Goal: Task Accomplishment & Management: Manage account settings

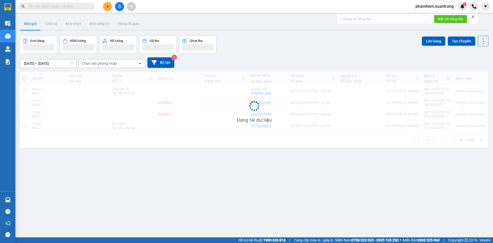
click at [114, 5] on div at bounding box center [119, 6] width 38 height 9
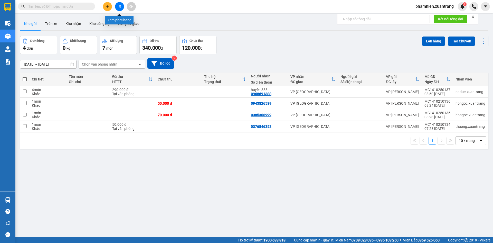
click at [121, 5] on icon "file-add" at bounding box center [120, 7] width 4 height 4
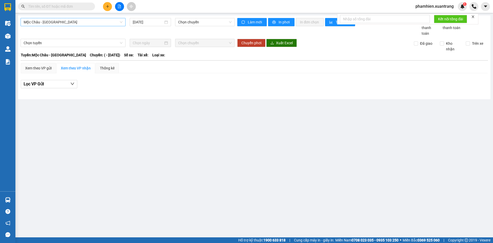
click at [61, 21] on span "Mộc Châu - [GEOGRAPHIC_DATA]" at bounding box center [73, 22] width 99 height 8
click at [44, 6] on input "text" at bounding box center [58, 7] width 61 height 6
click at [140, 26] on div "Mộc Châu - [GEOGRAPHIC_DATA] [DATE] Chọn chuyến" at bounding box center [128, 27] width 214 height 18
drag, startPoint x: 64, startPoint y: 22, endPoint x: 46, endPoint y: 40, distance: 25.4
click at [63, 22] on span "Mộc Châu - [GEOGRAPHIC_DATA]" at bounding box center [73, 22] width 99 height 8
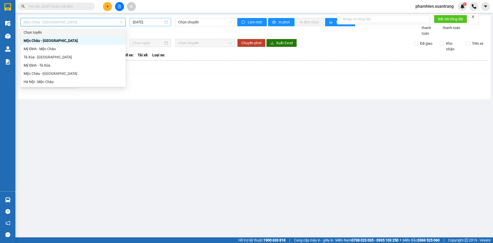
click at [157, 20] on input "[DATE]" at bounding box center [148, 22] width 31 height 6
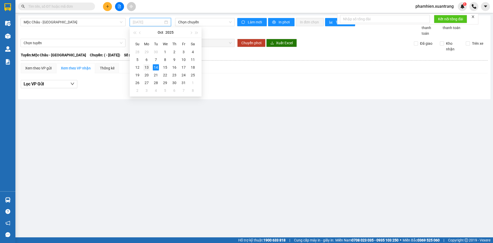
click at [144, 68] on div "13" at bounding box center [146, 67] width 6 height 6
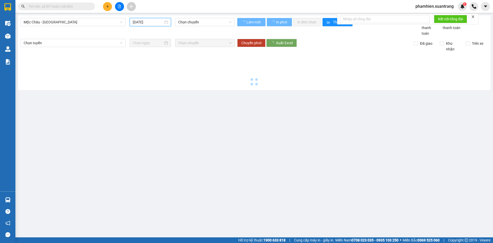
type input "[DATE]"
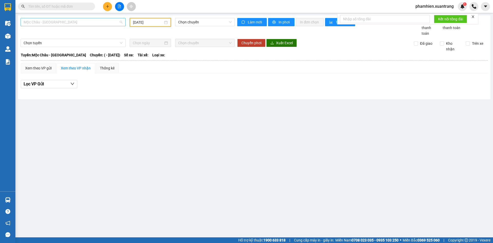
click at [29, 24] on span "Mộc Châu - [GEOGRAPHIC_DATA]" at bounding box center [73, 22] width 99 height 8
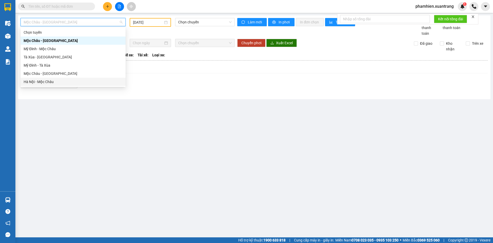
click at [31, 82] on div "Hà Nội - Mộc Châu" at bounding box center [73, 82] width 99 height 6
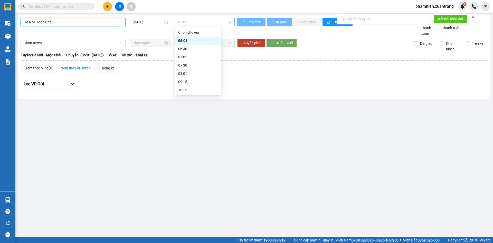
click at [201, 22] on span "06:01" at bounding box center [204, 22] width 53 height 8
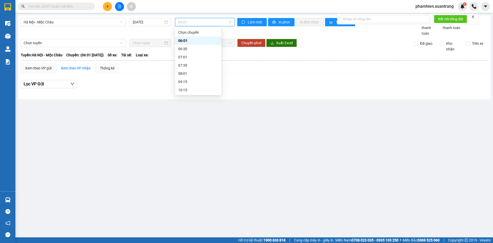
scroll to position [74, 0]
click at [184, 64] on div "16:15" at bounding box center [198, 65] width 40 height 6
click at [149, 25] on input "[DATE]" at bounding box center [148, 22] width 31 height 6
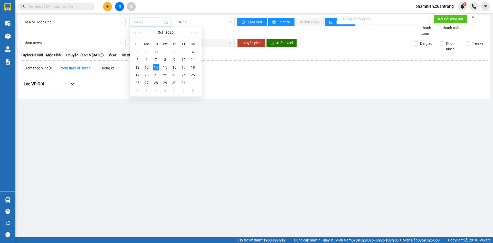
click at [145, 68] on div "13" at bounding box center [146, 67] width 6 height 6
type input "[DATE]"
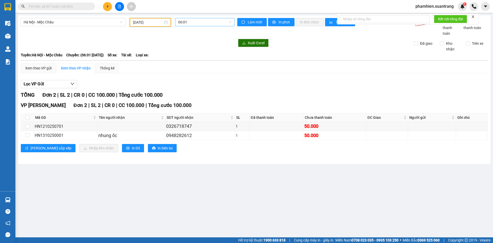
click at [209, 24] on span "06:01" at bounding box center [204, 22] width 53 height 8
click at [187, 81] on div "19:15" at bounding box center [198, 82] width 40 height 6
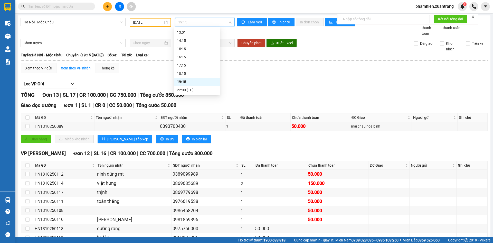
click at [208, 22] on span "19:15" at bounding box center [204, 22] width 53 height 8
click at [194, 76] on div "18:15" at bounding box center [197, 74] width 40 height 6
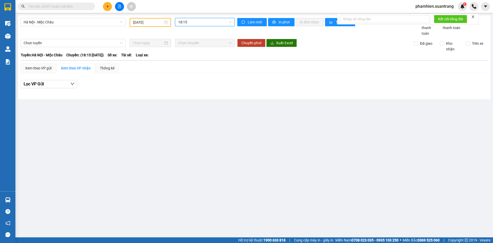
click at [195, 22] on span "18:15" at bounding box center [204, 22] width 53 height 8
click at [187, 65] on div "17:15" at bounding box center [198, 65] width 40 height 6
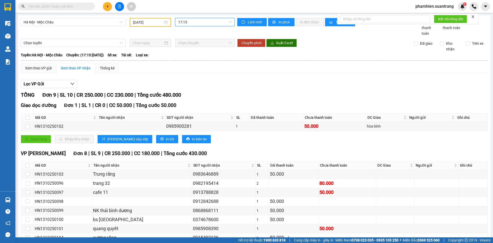
click at [200, 25] on div "17:15 17:15" at bounding box center [205, 22] width 64 height 9
click at [198, 24] on span "17:15" at bounding box center [204, 22] width 53 height 8
click at [185, 56] on div "16:15" at bounding box center [197, 57] width 40 height 6
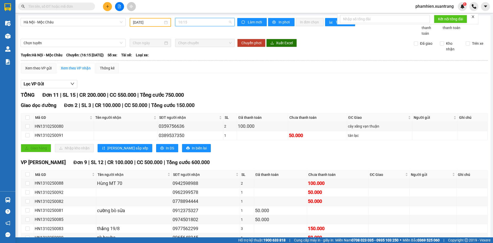
click at [198, 24] on span "16:15" at bounding box center [204, 22] width 53 height 8
click at [185, 47] on div "15:15" at bounding box center [197, 49] width 40 height 6
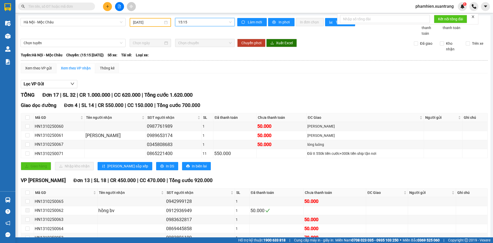
scroll to position [51, 0]
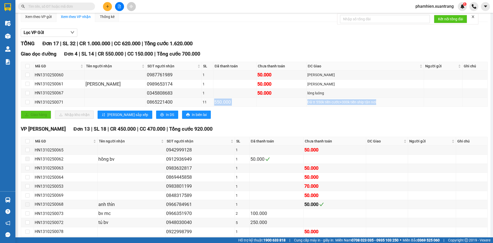
drag, startPoint x: 379, startPoint y: 105, endPoint x: 204, endPoint y: 101, distance: 175.1
click at [204, 101] on tr "HN1310250071 0865221400 11 550.000 Đã tt 550k tiền cước+300k tiền ship tận nơi" at bounding box center [254, 102] width 466 height 9
click at [252, 110] on div "Giao dọc đường Đơn 4 | SL 14 | CR 550.000 | CC 150.000 | Tổng cước 700.000 Mã G…" at bounding box center [254, 86] width 467 height 72
click at [185, 51] on span "Tổng cước 700.000" at bounding box center [178, 54] width 43 height 6
click at [462, 47] on div "TỔNG Đơn 17 | SL 32 | CR 1.000.000 | CC 620.000 | Tổng cước 1.620.000" at bounding box center [254, 44] width 467 height 8
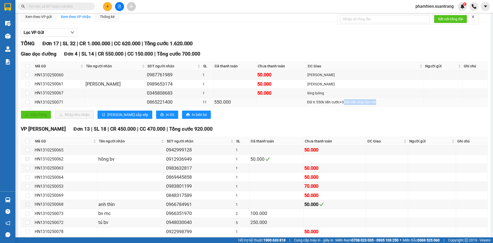
drag, startPoint x: 336, startPoint y: 101, endPoint x: 382, endPoint y: 105, distance: 45.9
click at [382, 105] on td "Đã tt 550k tiền cước+300k tiền ship tận nơi" at bounding box center [365, 102] width 118 height 9
click at [370, 102] on div "Đã tt 550k tiền cước+300k tiền ship tận nơi" at bounding box center [365, 102] width 116 height 6
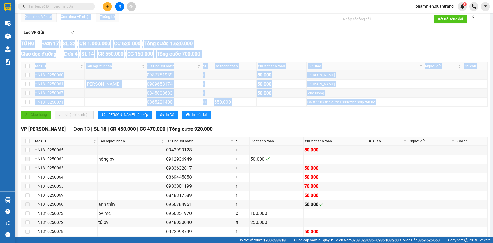
drag, startPoint x: 371, startPoint y: 101, endPoint x: 20, endPoint y: 41, distance: 356.4
click at [20, 41] on div "[GEOGRAPHIC_DATA] - Mộc Châu [DATE] 15:15 Làm mới In phơi In đơn chọn Thống kê …" at bounding box center [254, 125] width 472 height 323
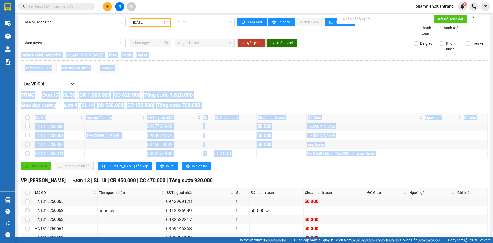
click at [168, 77] on div "Xem theo VP gửi Xem theo VP nhận Thống kê Lọc VP Gửi TỔNG Đơn 17 | SL 32 | CR …" at bounding box center [254, 198] width 467 height 270
drag, startPoint x: 21, startPoint y: 55, endPoint x: 389, endPoint y: 158, distance: 382.2
click at [389, 158] on table "Xuân Tráng Limousine 0981559551 682 [GEOGRAPHIC_DATA], thị trấn [GEOGRAPHIC_DAT…" at bounding box center [254, 192] width 467 height 281
click at [381, 157] on td "Đã tt 550k tiền cước+300k tiền ship tận nơi" at bounding box center [365, 153] width 118 height 9
drag, startPoint x: 375, startPoint y: 155, endPoint x: 17, endPoint y: 55, distance: 372.1
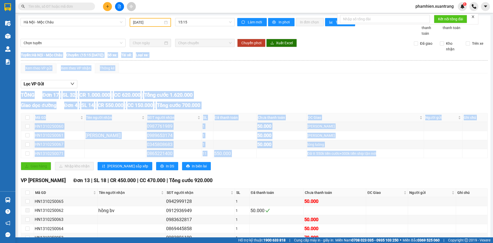
click at [17, 55] on main "[GEOGRAPHIC_DATA] - Mộc Châu [DATE] 15:15 Làm mới In phơi In đơn chọn Thống kê …" at bounding box center [246, 118] width 493 height 237
click at [285, 97] on div "TỔNG Đơn 17 | SL 32 | CR 1.000.000 | CC 620.000 | Tổng cước 1.620.000" at bounding box center [254, 95] width 467 height 8
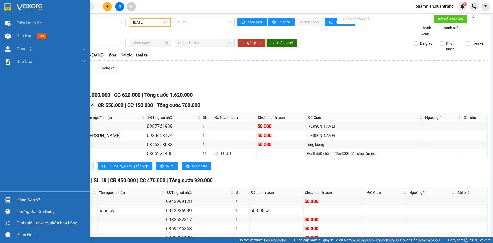
click at [10, 6] on img at bounding box center [7, 7] width 7 height 8
